Goal: Information Seeking & Learning: Learn about a topic

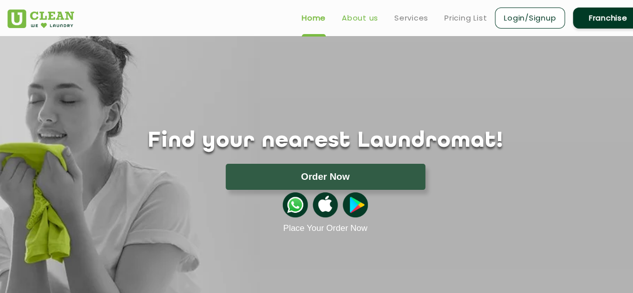
click at [352, 20] on link "About us" at bounding box center [360, 18] width 37 height 12
